Goal: Obtain resource: Download file/media

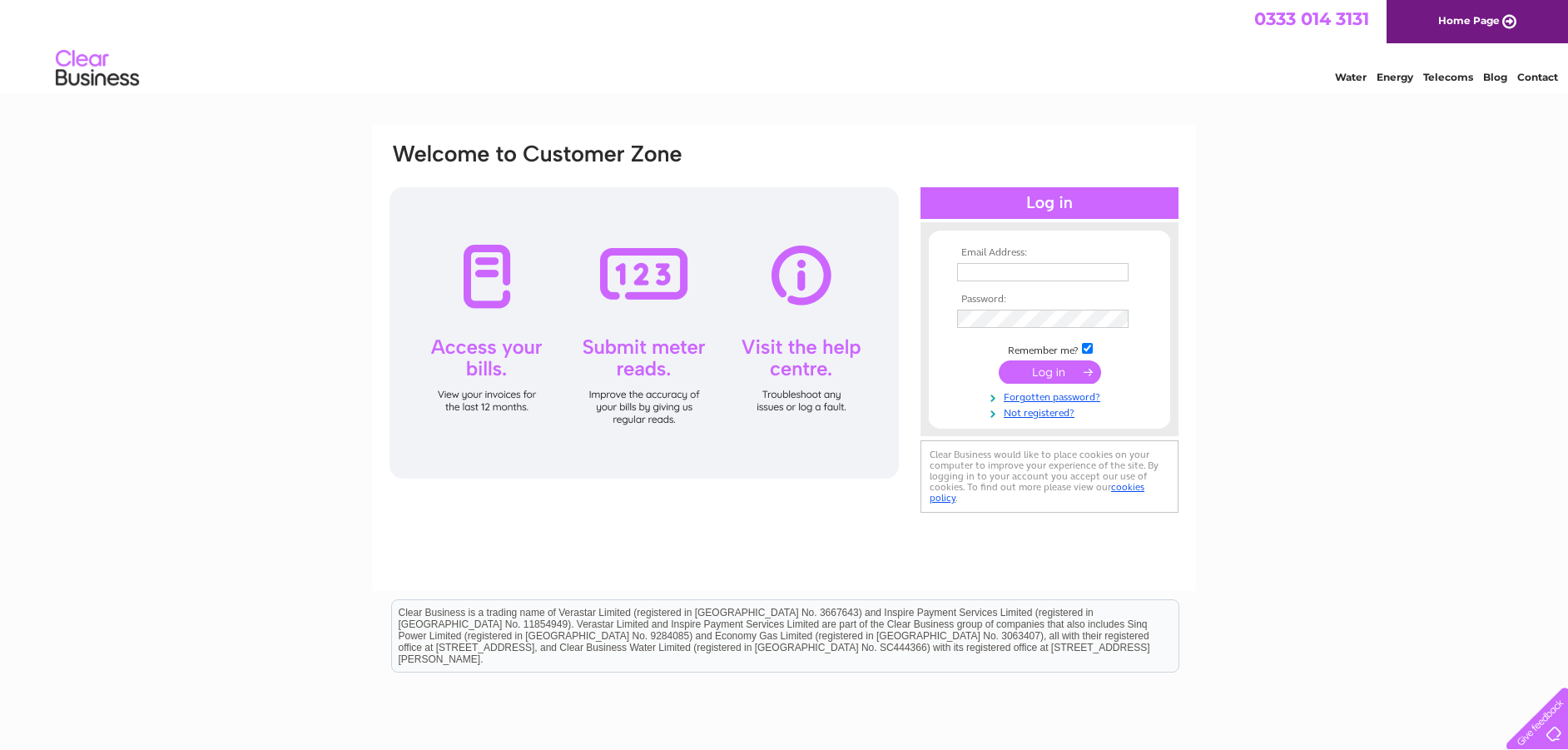
type input "[EMAIL_ADDRESS][DOMAIN_NAME][PERSON_NAME]"
click at [1052, 374] on input "submit" at bounding box center [1050, 371] width 102 height 23
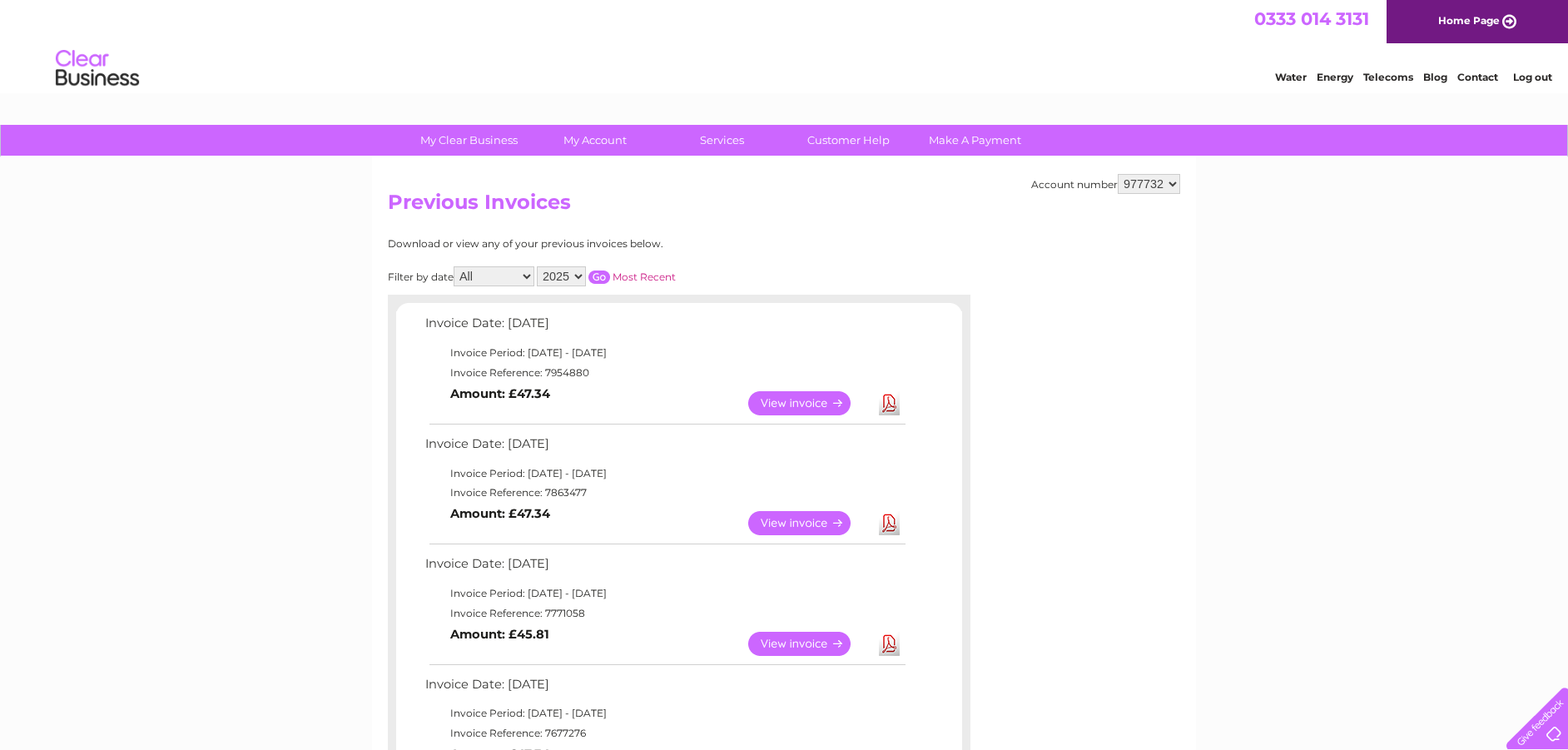
click at [891, 400] on link "Download" at bounding box center [888, 403] width 21 height 24
click at [1532, 74] on link "Log out" at bounding box center [1531, 77] width 39 height 13
